Goal: Navigation & Orientation: Find specific page/section

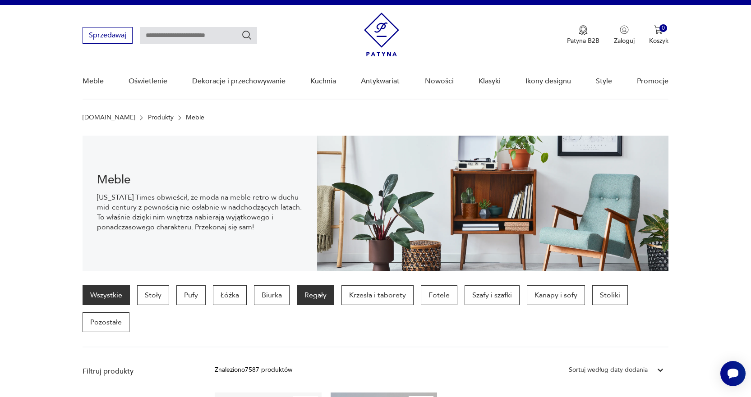
click at [312, 295] on p "Regały" at bounding box center [315, 296] width 37 height 20
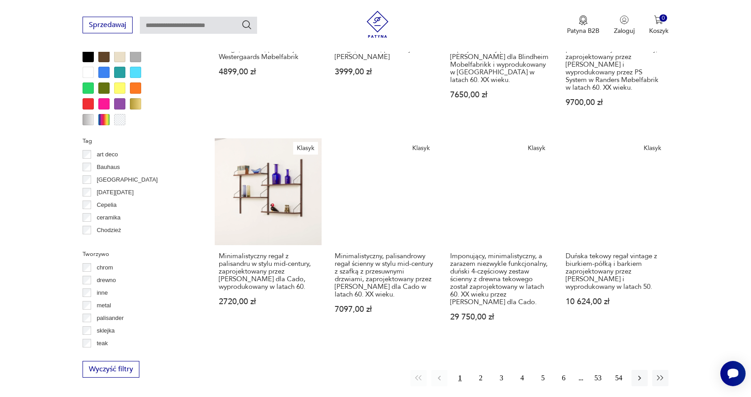
scroll to position [961, 0]
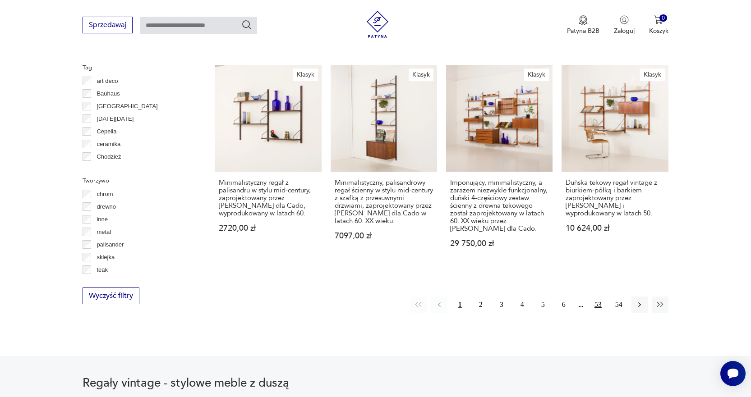
click at [480, 297] on button "2" at bounding box center [481, 305] width 16 height 16
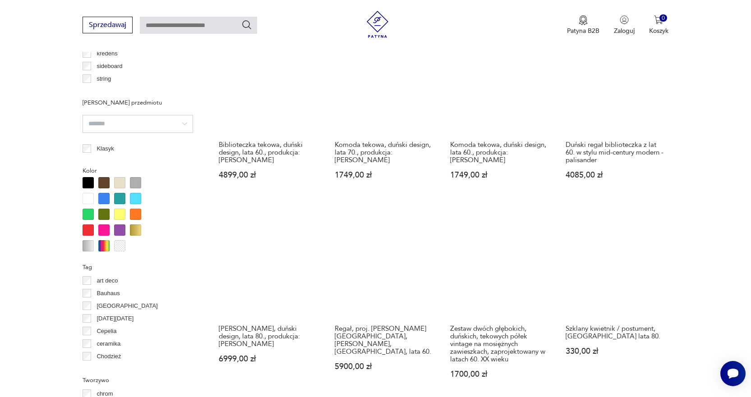
scroll to position [871, 0]
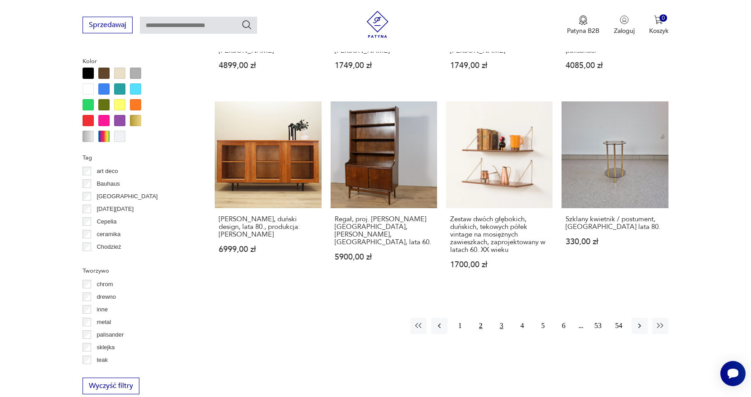
click at [503, 327] on button "3" at bounding box center [502, 326] width 16 height 16
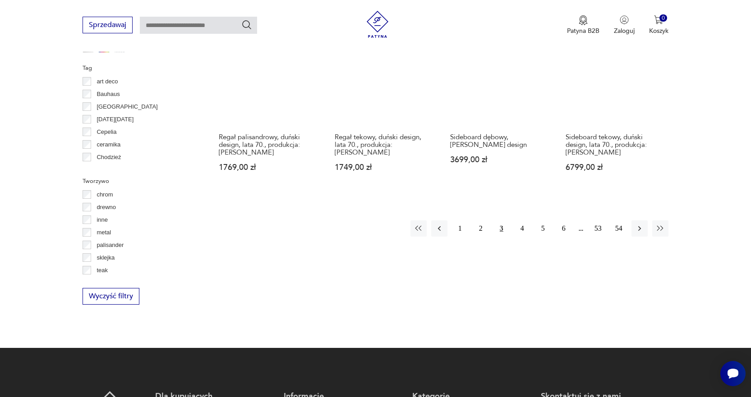
scroll to position [961, 0]
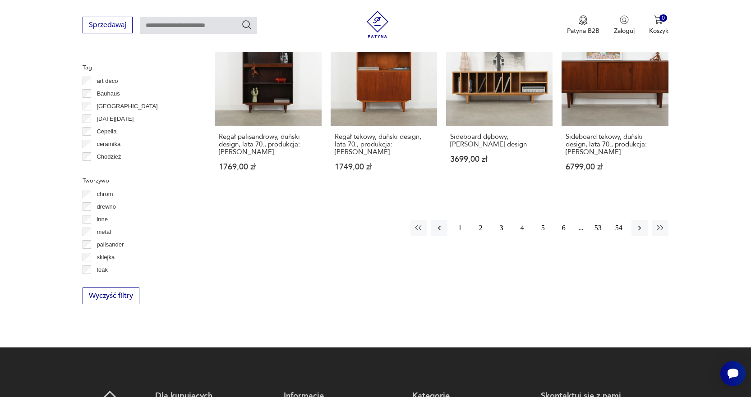
click at [596, 225] on button "53" at bounding box center [598, 228] width 16 height 16
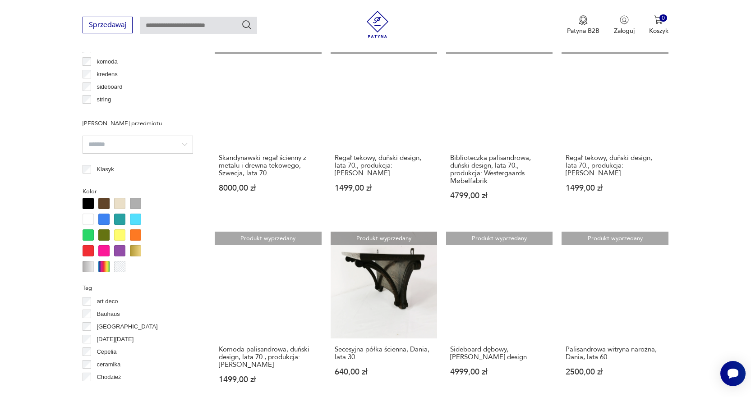
scroll to position [871, 0]
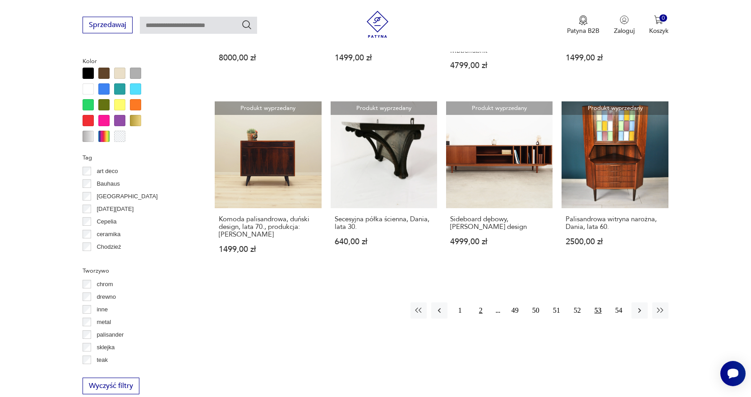
click at [481, 304] on button "2" at bounding box center [481, 311] width 16 height 16
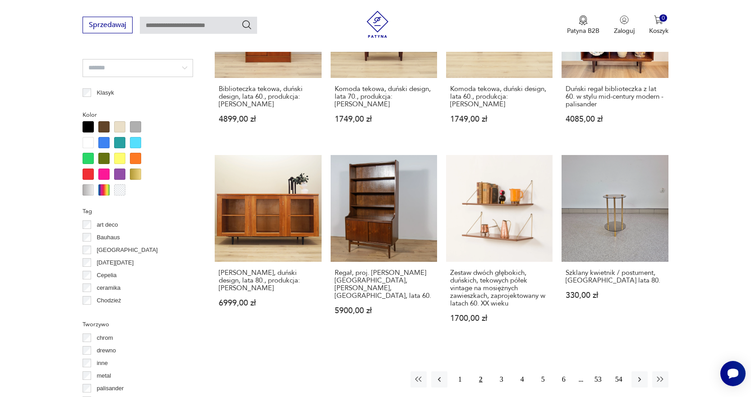
scroll to position [961, 0]
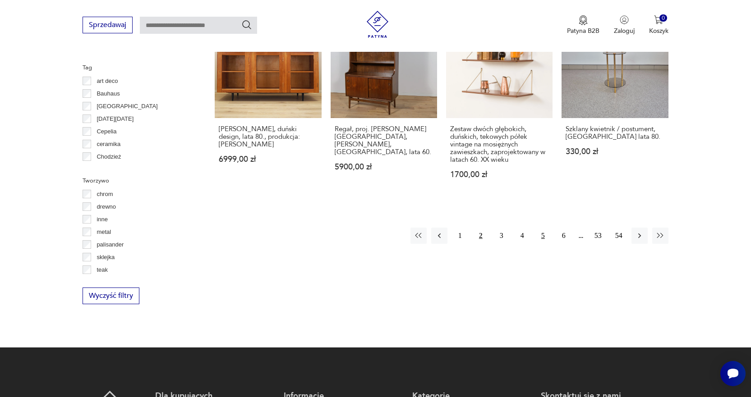
click at [538, 235] on button "5" at bounding box center [543, 236] width 16 height 16
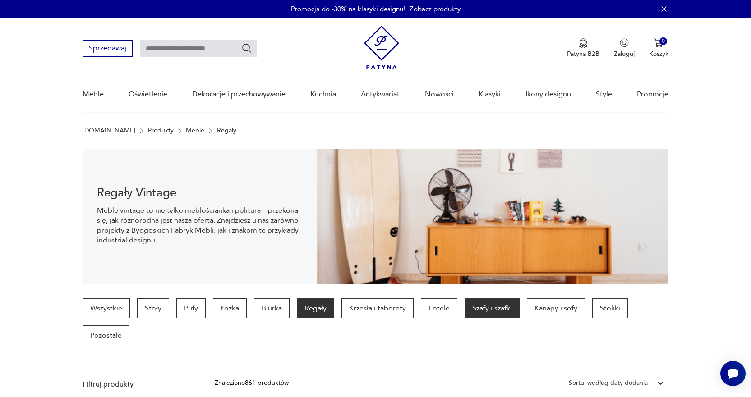
click at [492, 311] on p "Szafy i szafki" at bounding box center [492, 309] width 55 height 20
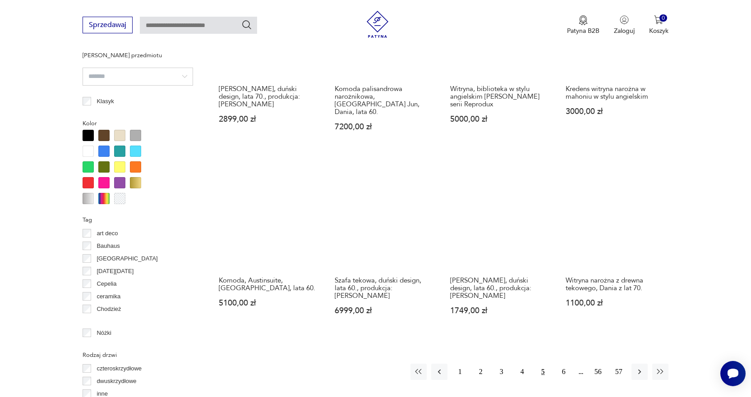
scroll to position [916, 0]
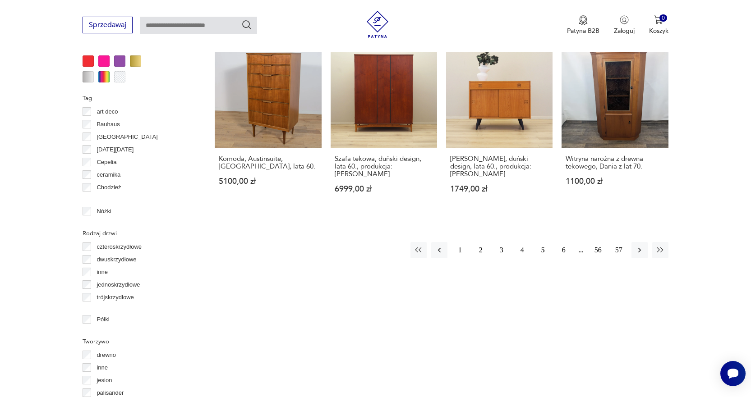
click at [484, 242] on button "2" at bounding box center [481, 250] width 16 height 16
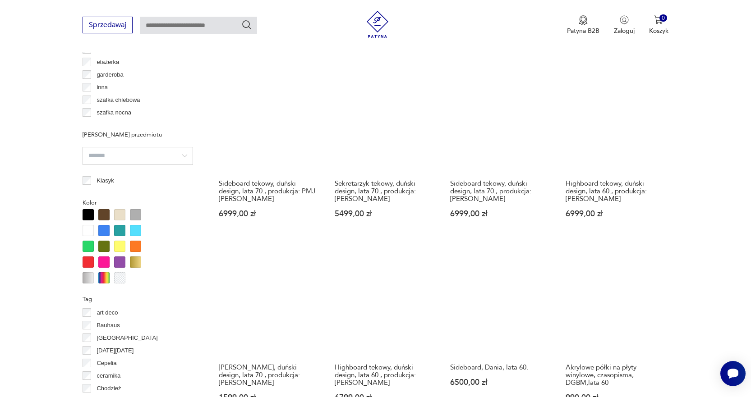
scroll to position [871, 0]
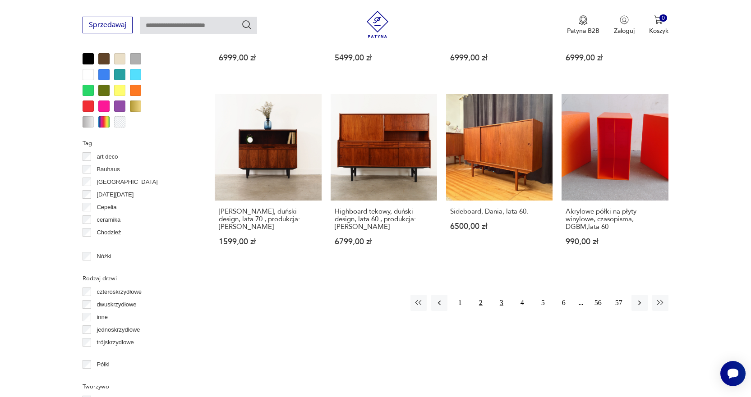
click at [501, 304] on button "3" at bounding box center [502, 303] width 16 height 16
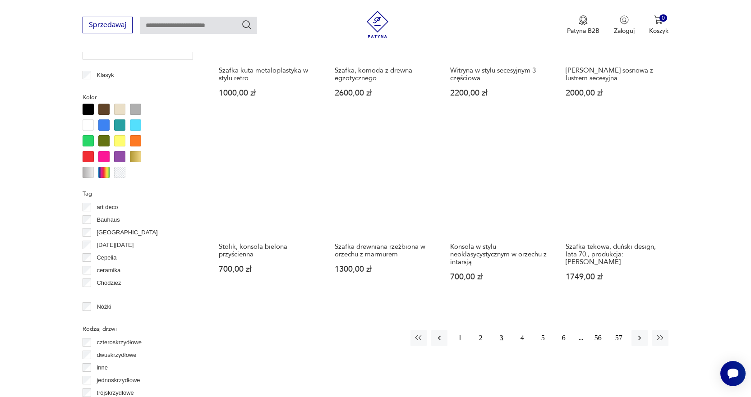
scroll to position [826, 0]
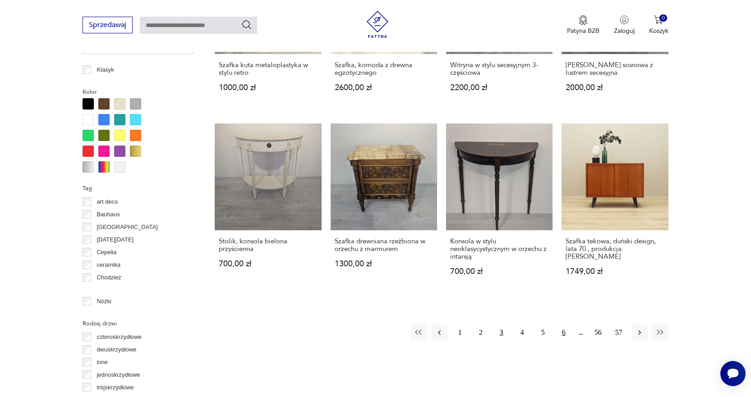
drag, startPoint x: 524, startPoint y: 334, endPoint x: 560, endPoint y: 330, distance: 36.3
click at [524, 334] on button "4" at bounding box center [522, 333] width 16 height 16
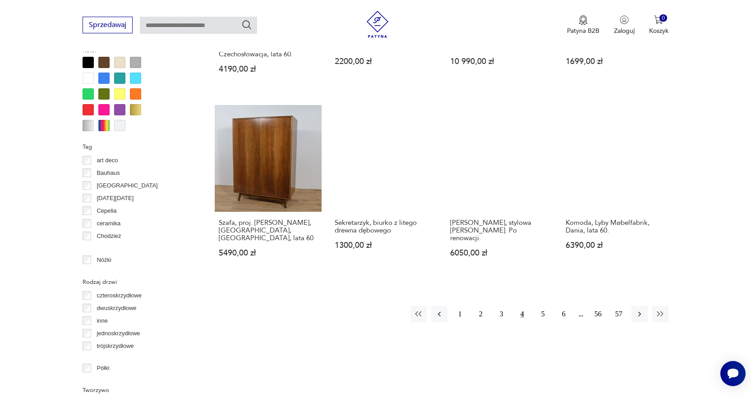
scroll to position [871, 0]
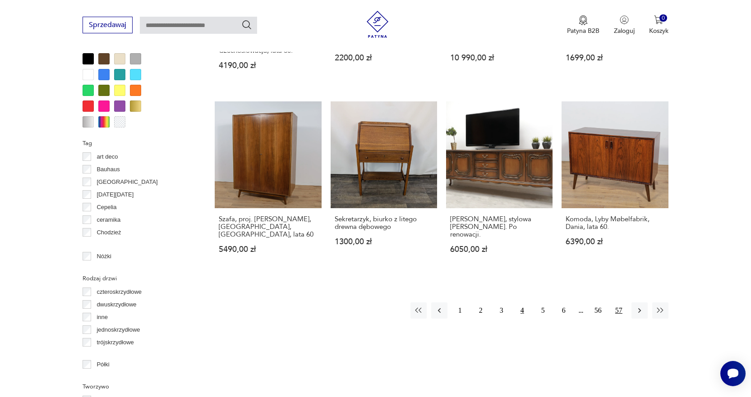
drag, startPoint x: 562, startPoint y: 294, endPoint x: 623, endPoint y: 296, distance: 61.8
click at [562, 303] on button "6" at bounding box center [564, 311] width 16 height 16
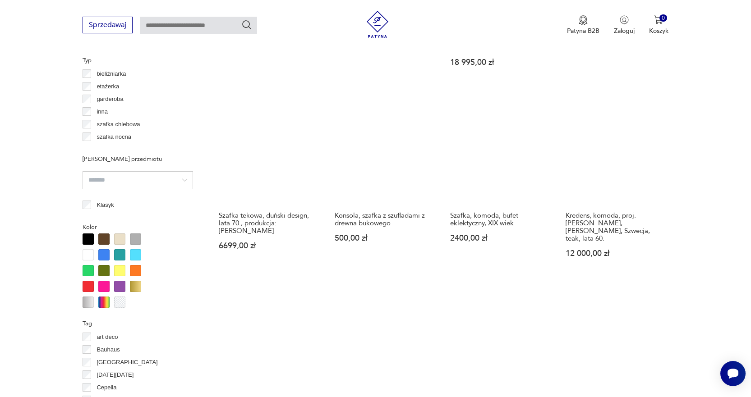
scroll to position [916, 0]
